Goal: Task Accomplishment & Management: Use online tool/utility

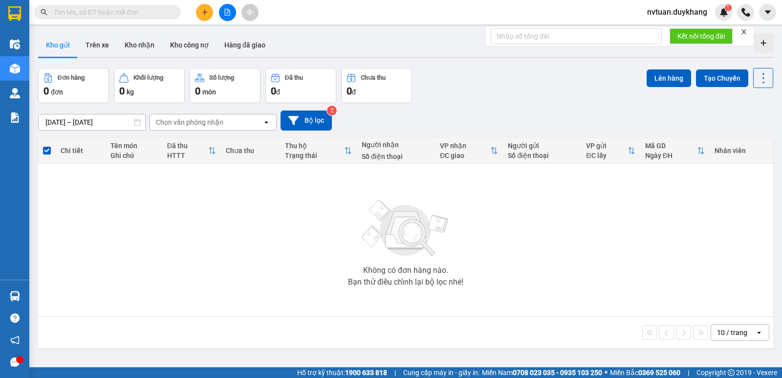
click at [111, 11] on input "text" at bounding box center [111, 12] width 115 height 11
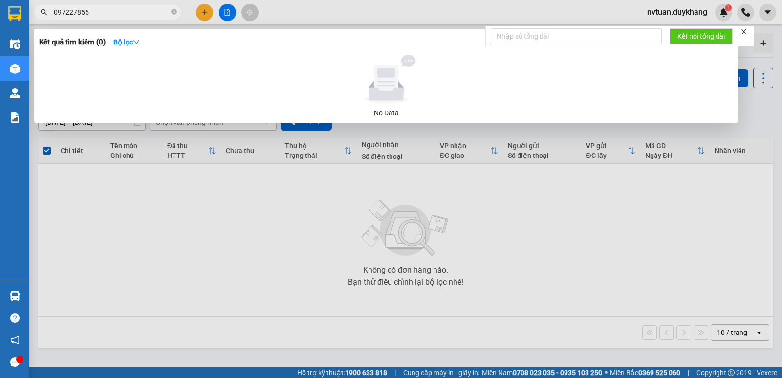
type input "0972278552"
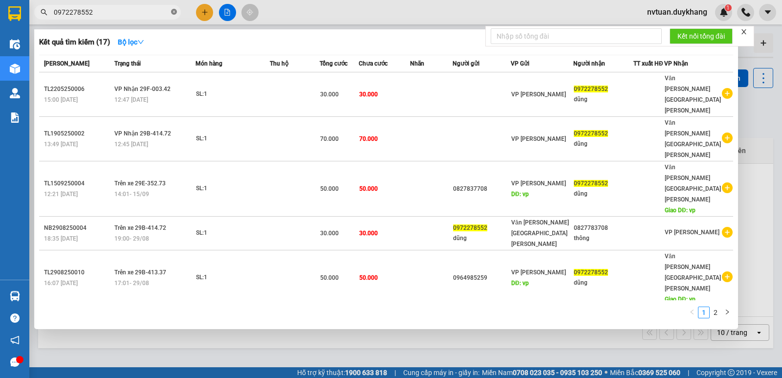
click at [176, 13] on icon "close-circle" at bounding box center [174, 12] width 6 height 6
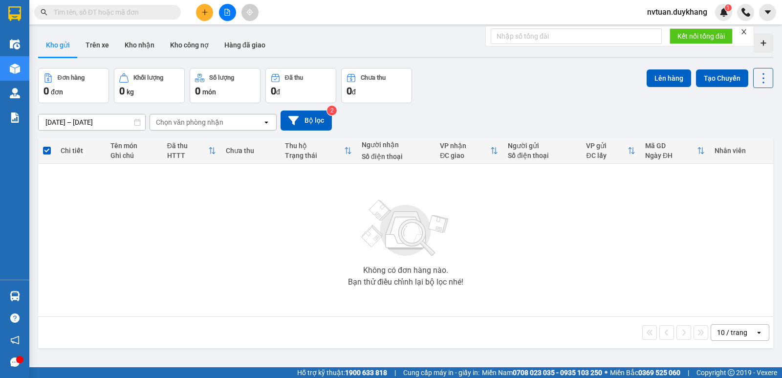
click at [203, 12] on icon "plus" at bounding box center [204, 12] width 7 height 7
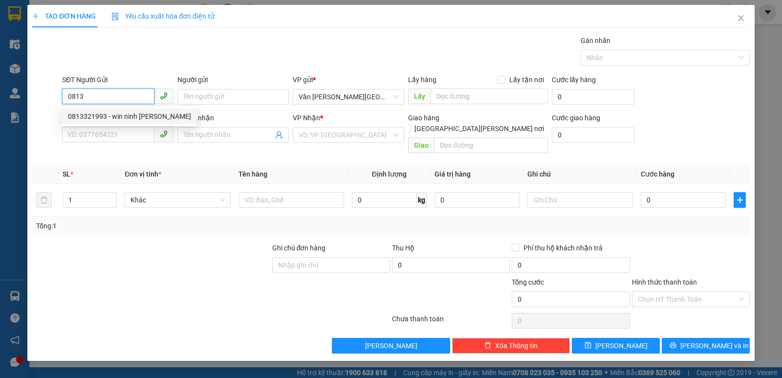
click at [99, 114] on div "0813321993 - win ninh [PERSON_NAME]" at bounding box center [129, 116] width 123 height 11
type input "0813321993"
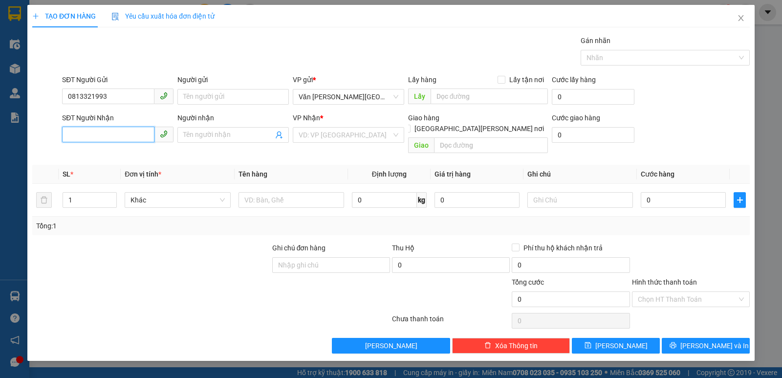
drag, startPoint x: 101, startPoint y: 133, endPoint x: 83, endPoint y: 133, distance: 18.1
click at [95, 134] on input "SĐT Người Nhận" at bounding box center [108, 135] width 92 height 16
drag, startPoint x: 107, startPoint y: 151, endPoint x: 580, endPoint y: 166, distance: 473.6
click at [110, 155] on div "0385702002 - [PERSON_NAME]" at bounding box center [118, 154] width 100 height 11
type input "0385702002"
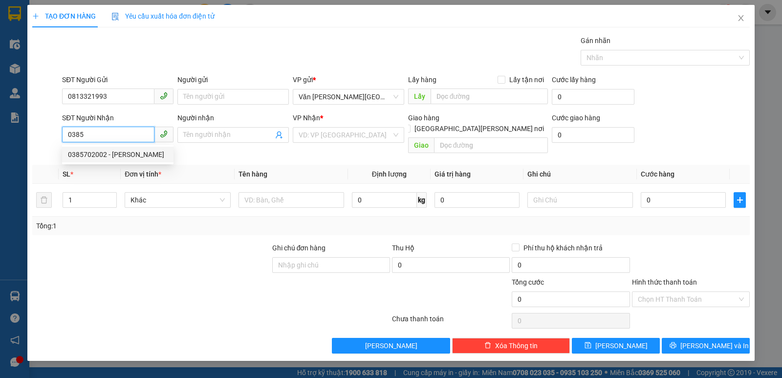
type input "[PERSON_NAME]"
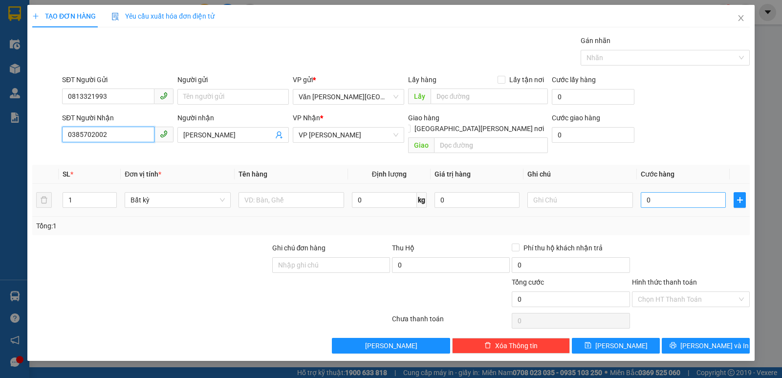
type input "0385702002"
click at [668, 192] on input "0" at bounding box center [683, 200] width 85 height 16
type input "2"
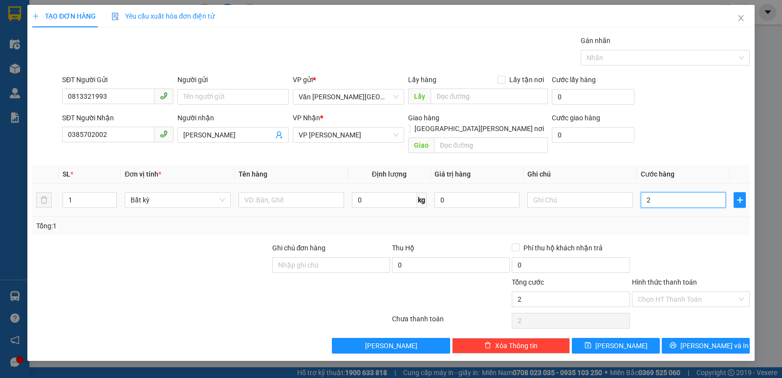
type input "20"
type input "200"
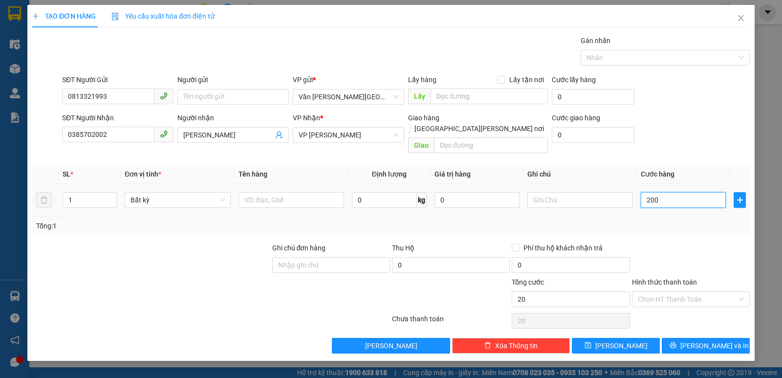
type input "200"
type input "2.000"
type input "20.000"
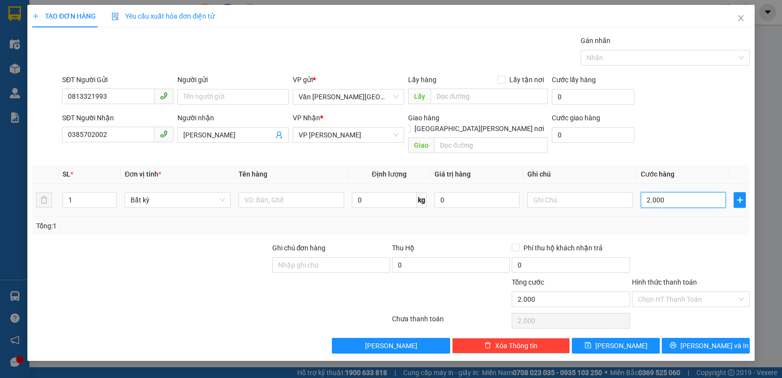
type input "20.000"
drag, startPoint x: 678, startPoint y: 291, endPoint x: 665, endPoint y: 293, distance: 13.8
click at [678, 292] on input "Hình thức thanh toán" at bounding box center [687, 299] width 99 height 15
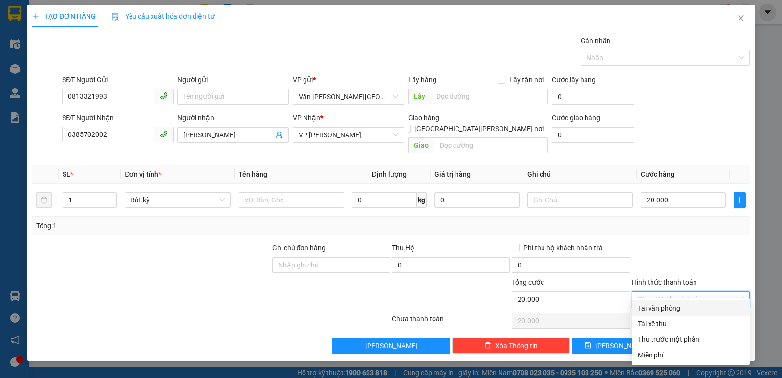
click at [657, 308] on div "Tại văn phòng" at bounding box center [691, 308] width 106 height 11
type input "0"
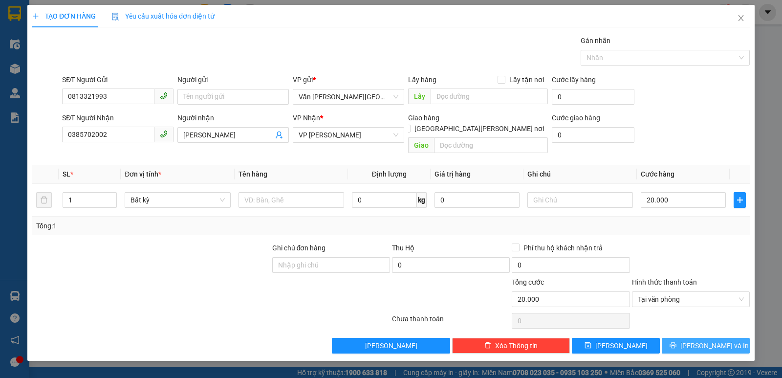
click at [715, 340] on span "[PERSON_NAME] và In" at bounding box center [715, 345] width 68 height 11
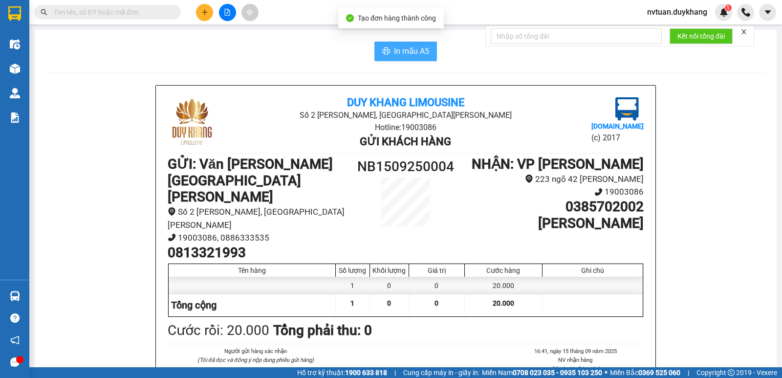
click at [411, 50] on span "In mẫu A5" at bounding box center [411, 51] width 35 height 12
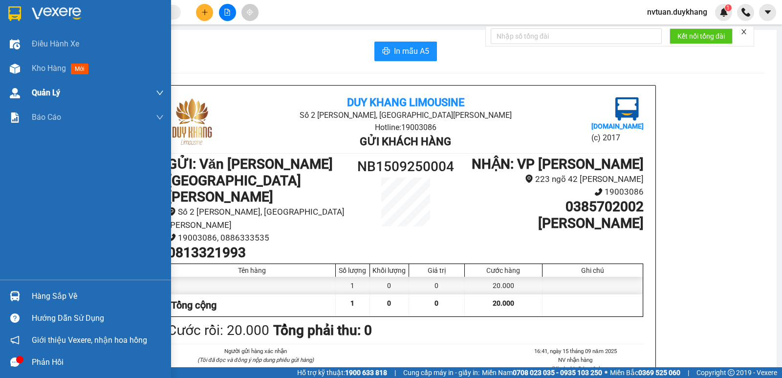
drag, startPoint x: 48, startPoint y: 71, endPoint x: 97, endPoint y: 88, distance: 52.1
click at [48, 71] on span "Kho hàng" at bounding box center [49, 68] width 34 height 9
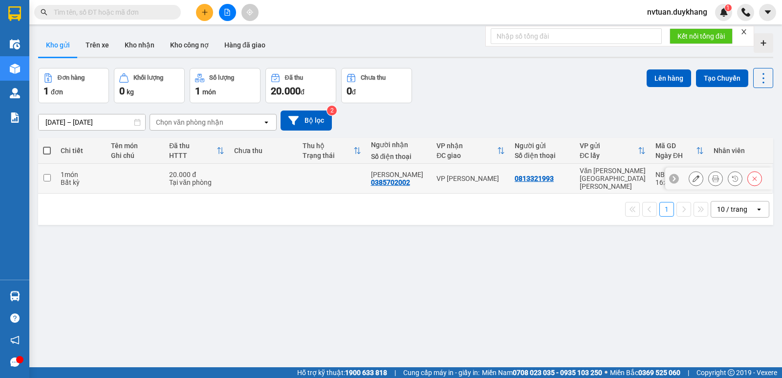
click at [47, 174] on input "checkbox" at bounding box center [47, 177] width 7 height 7
checkbox input "true"
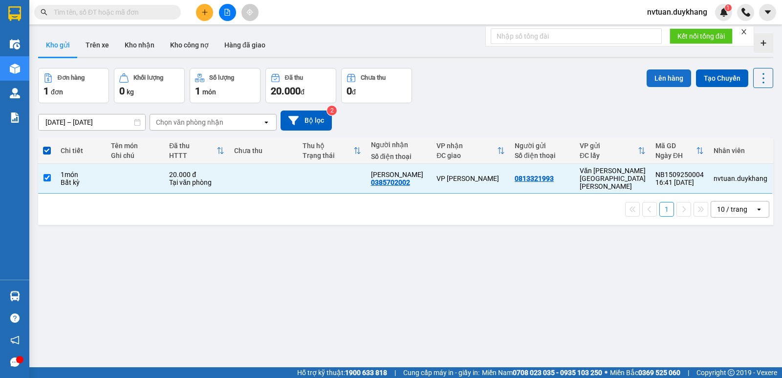
click at [661, 79] on button "Lên hàng" at bounding box center [669, 78] width 44 height 18
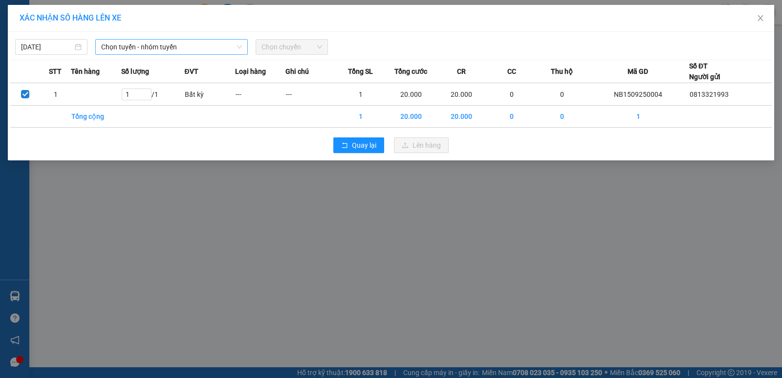
click at [137, 51] on span "Chọn tuyến - nhóm tuyến" at bounding box center [171, 47] width 141 height 15
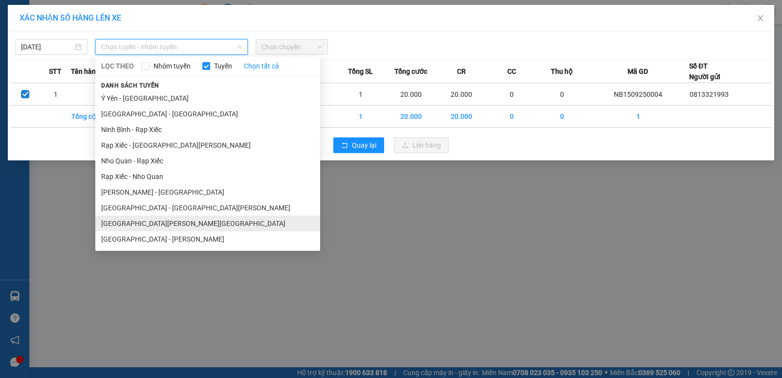
click at [141, 223] on li "[GEOGRAPHIC_DATA][PERSON_NAME][GEOGRAPHIC_DATA]" at bounding box center [207, 224] width 225 height 16
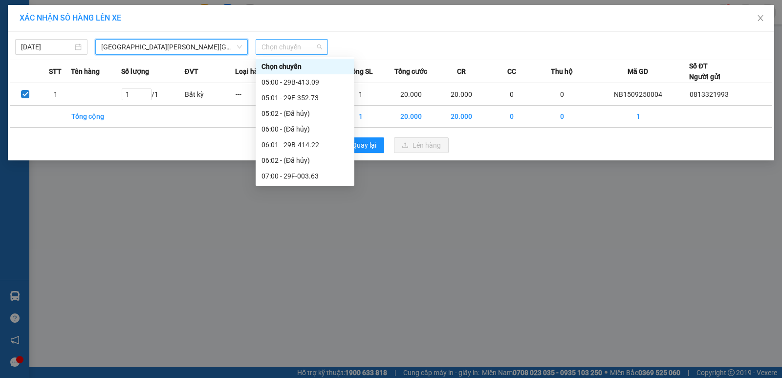
click at [290, 49] on span "Chọn chuyến" at bounding box center [292, 47] width 61 height 15
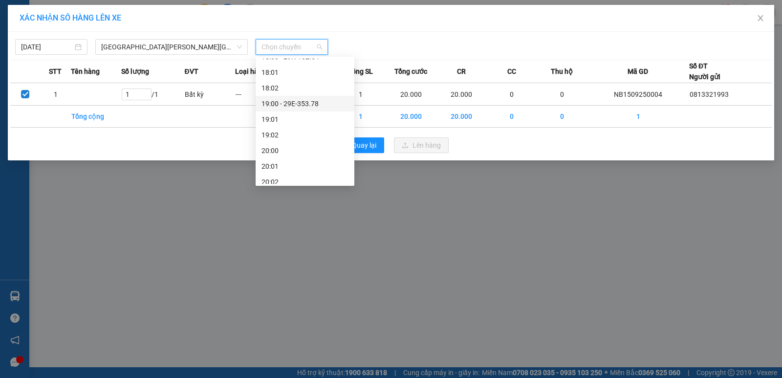
scroll to position [538, 0]
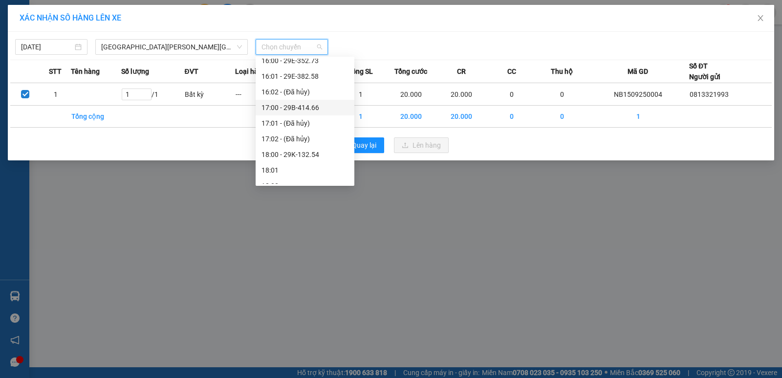
click at [300, 104] on div "17:00 - 29B-414.66" at bounding box center [305, 107] width 87 height 11
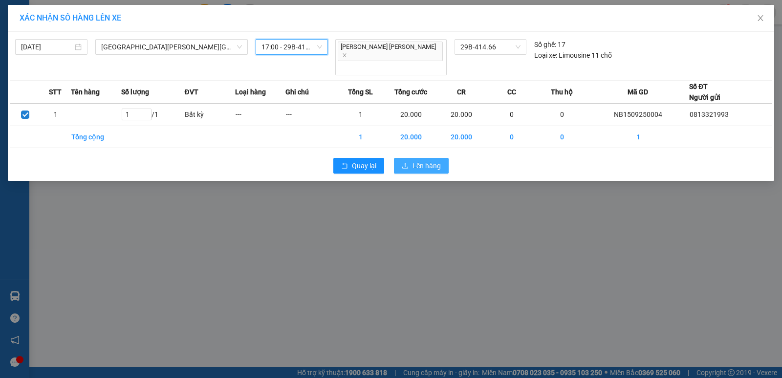
click at [426, 160] on span "Lên hàng" at bounding box center [427, 165] width 28 height 11
